Goal: Transaction & Acquisition: Book appointment/travel/reservation

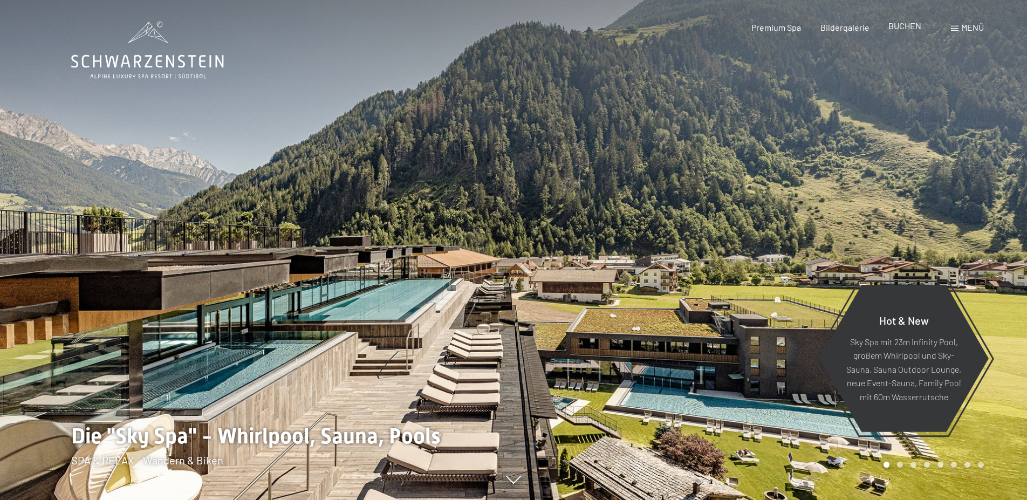
click at [900, 26] on span "BUCHEN" at bounding box center [905, 26] width 33 height 10
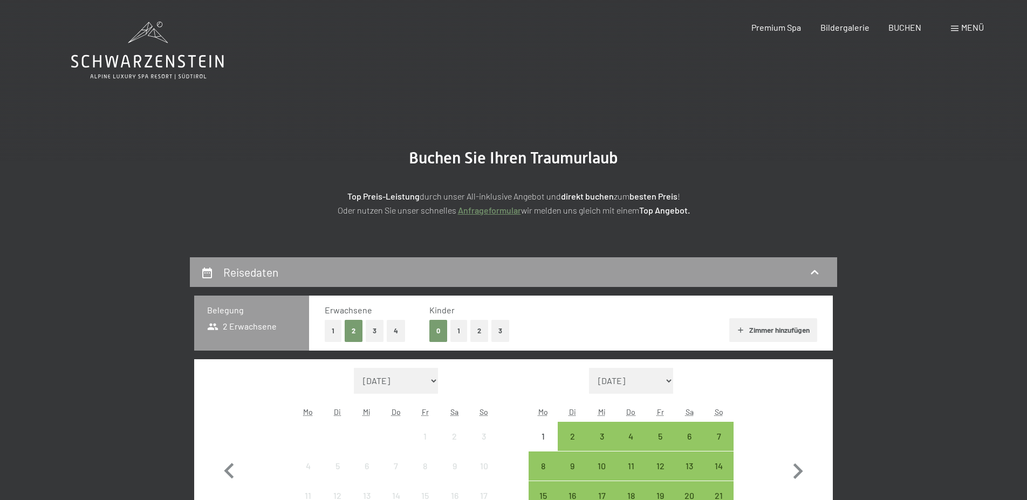
click at [478, 325] on button "2" at bounding box center [479, 331] width 18 height 22
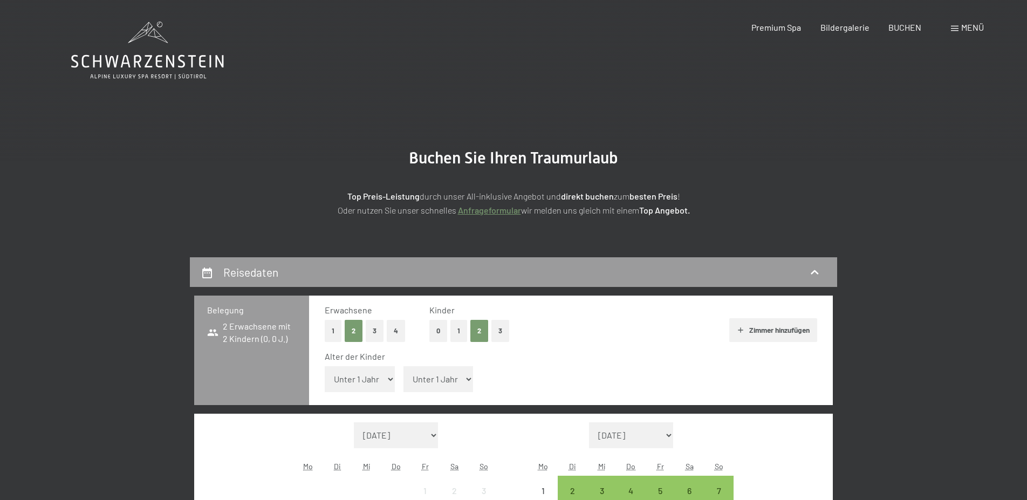
click at [325, 366] on select "Unter 1 Jahr 1 Jahr 2 Jahre 3 Jahre 4 Jahre 5 Jahre 6 Jahre 7 Jahre 8 Jahre 9 J…" at bounding box center [360, 379] width 70 height 26
click at [365, 372] on select "Unter 1 Jahr 1 Jahr 2 Jahre 3 Jahre 4 Jahre 5 Jahre 6 Jahre 7 Jahre 8 Jahre 9 J…" at bounding box center [360, 379] width 70 height 26
select select "5"
click option "5 Jahre" at bounding box center [0, 0] width 0 height 0
click at [404, 366] on select "Unter 1 Jahr 1 Jahr 2 Jahre 3 Jahre 4 Jahre 5 Jahre 6 Jahre 7 Jahre 8 Jahre 9 J…" at bounding box center [439, 379] width 70 height 26
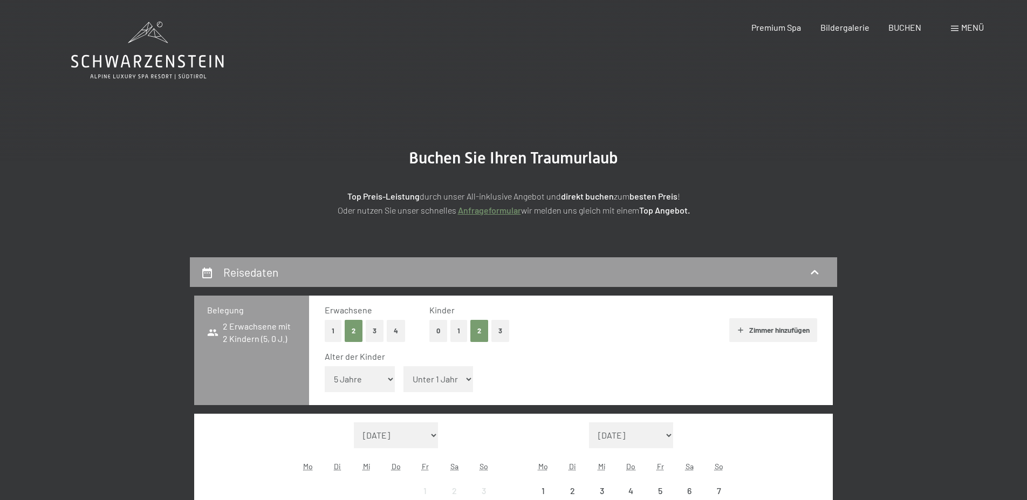
click at [426, 379] on select "Unter 1 Jahr 1 Jahr 2 Jahre 3 Jahre 4 Jahre 5 Jahre 6 Jahre 7 Jahre 8 Jahre 9 J…" at bounding box center [439, 379] width 70 height 26
select select "8"
click option "8 Jahre" at bounding box center [0, 0] width 0 height 0
click at [354, 422] on select "August 2025 September 2025 Oktober 2025 November 2025 Dezember 2025 Januar 2026…" at bounding box center [396, 435] width 84 height 26
select select "2026-01-01"
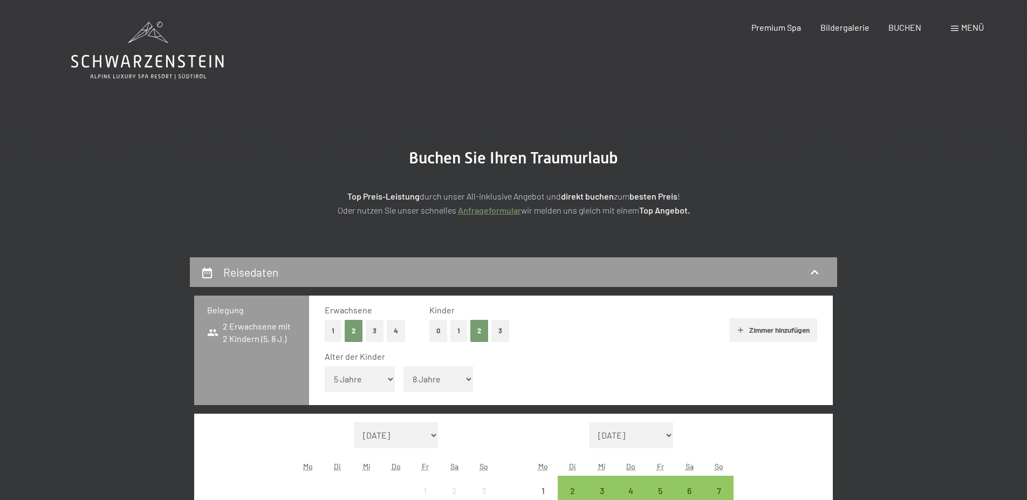
select select "2026-02-01"
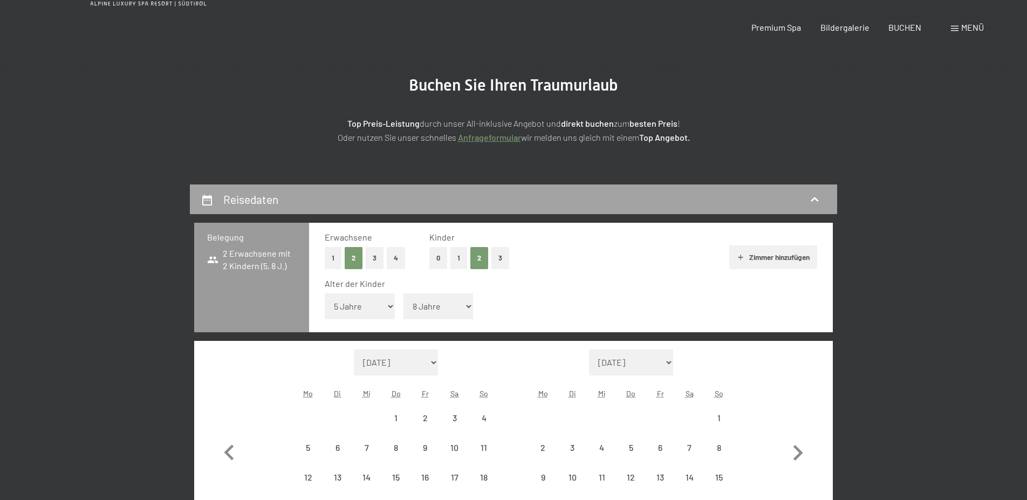
select select "2026-01-01"
select select "2026-02-01"
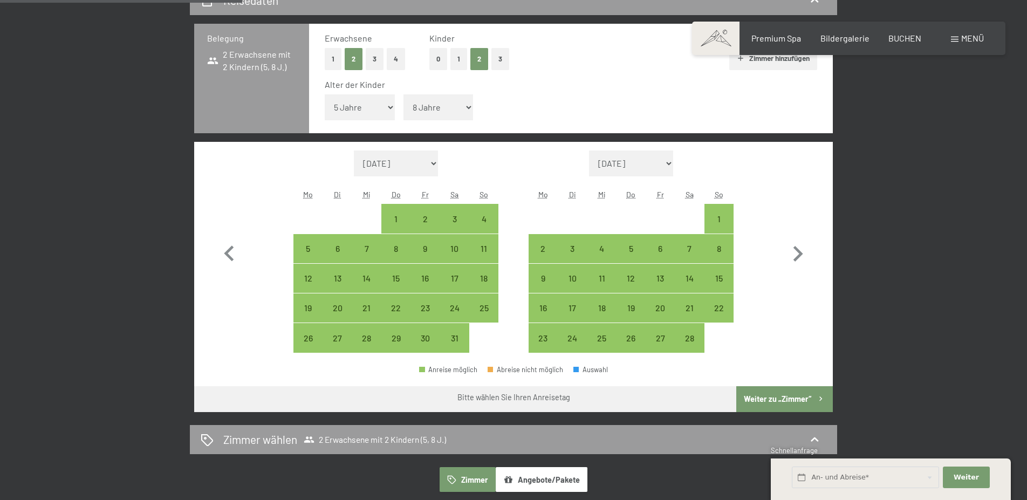
scroll to position [282, 0]
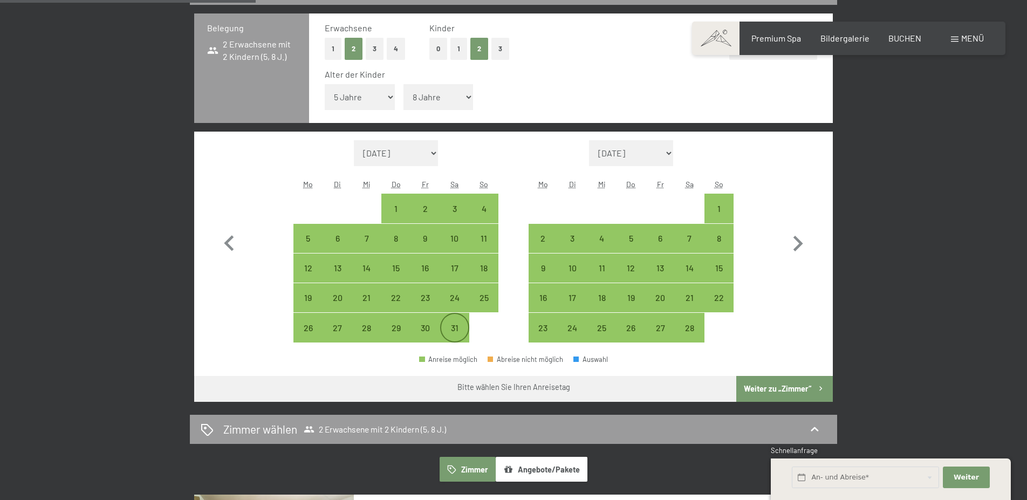
click at [456, 318] on div "31" at bounding box center [454, 327] width 27 height 27
select select "2026-01-01"
select select "2026-02-01"
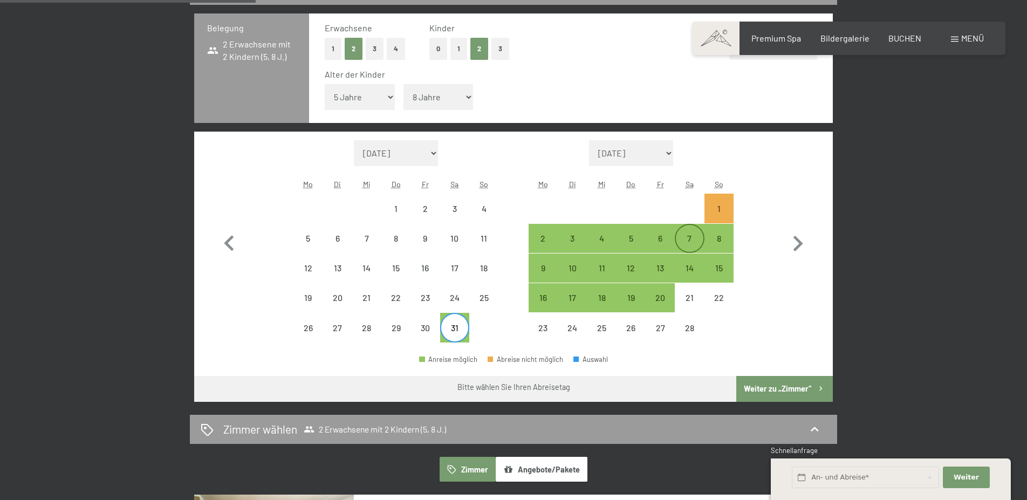
click at [686, 244] on div "7" at bounding box center [689, 247] width 27 height 27
select select "2026-01-01"
select select "2026-02-01"
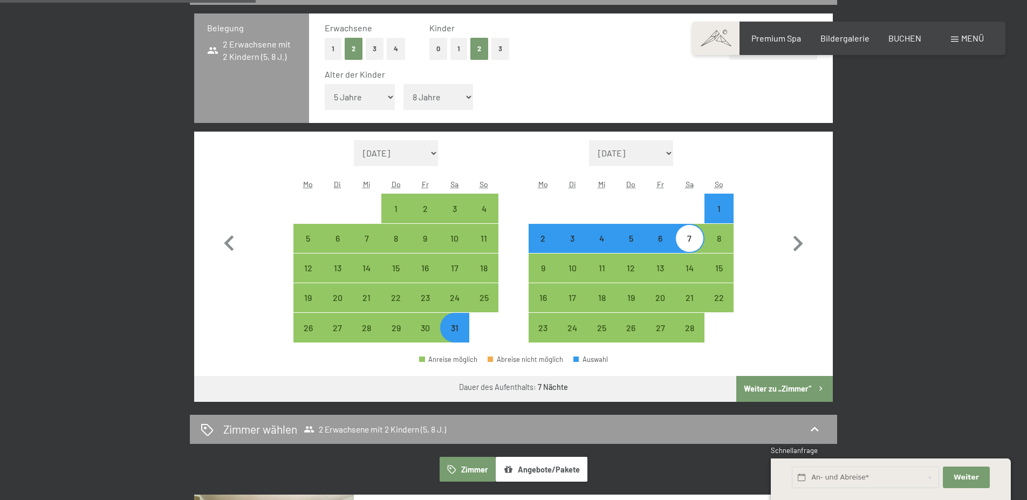
click at [763, 393] on button "Weiter zu „Zimmer“" at bounding box center [784, 389] width 97 height 26
select select "2026-01-01"
select select "2026-02-01"
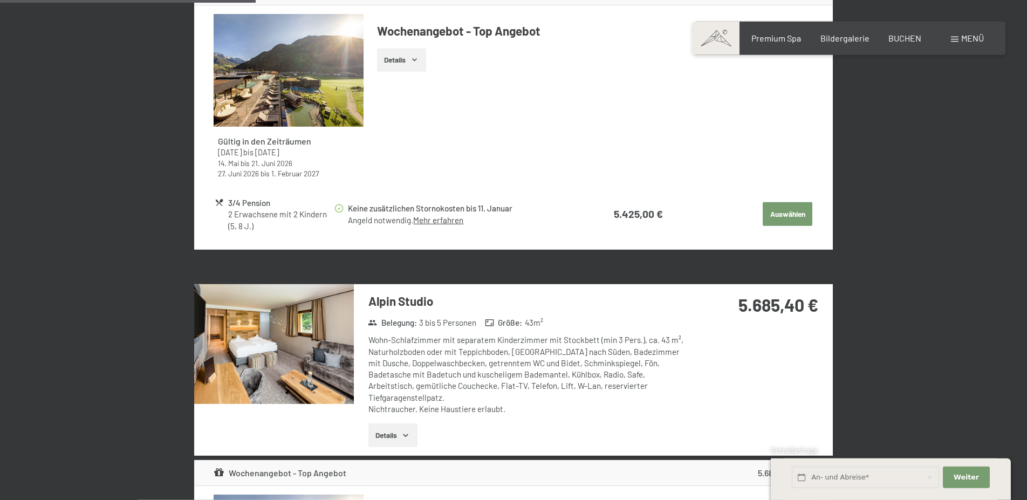
scroll to position [1026, 0]
